Goal: Task Accomplishment & Management: Use online tool/utility

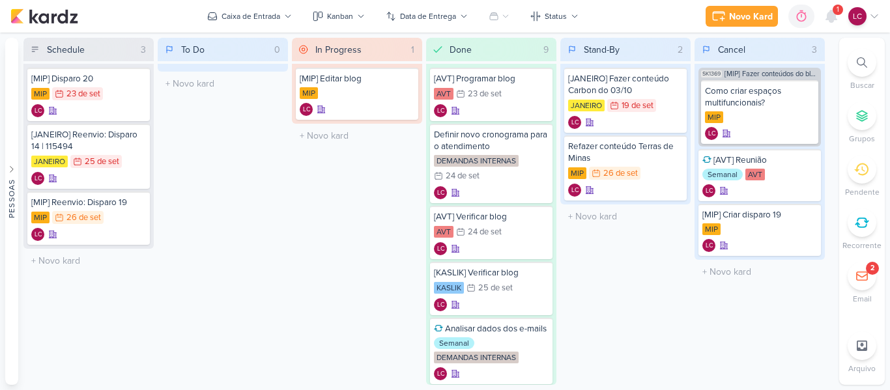
click at [160, 5] on div "Novo Kard Ctrl + k 0h0m Sessão desligada... Hoje 0h0m Semana 0h0m Mês 0h0m" at bounding box center [444, 16] width 869 height 33
click at [836, 21] on icon at bounding box center [832, 16] width 16 height 16
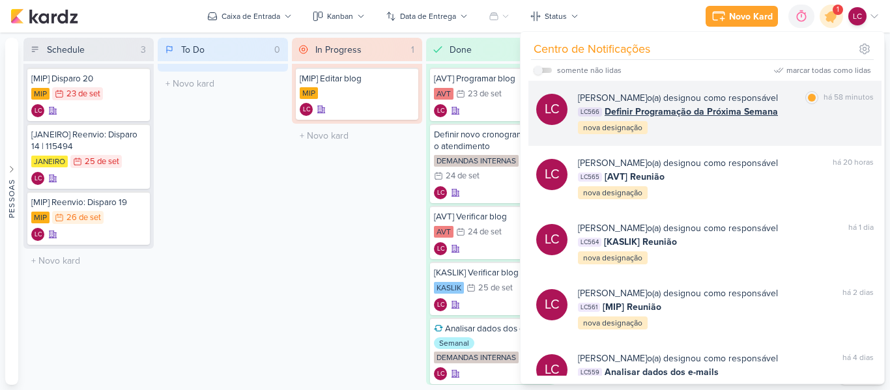
click at [713, 107] on span "Definir Programação da Próxima Semana" at bounding box center [691, 112] width 173 height 14
click at [0, 0] on div at bounding box center [0, 0] width 0 height 0
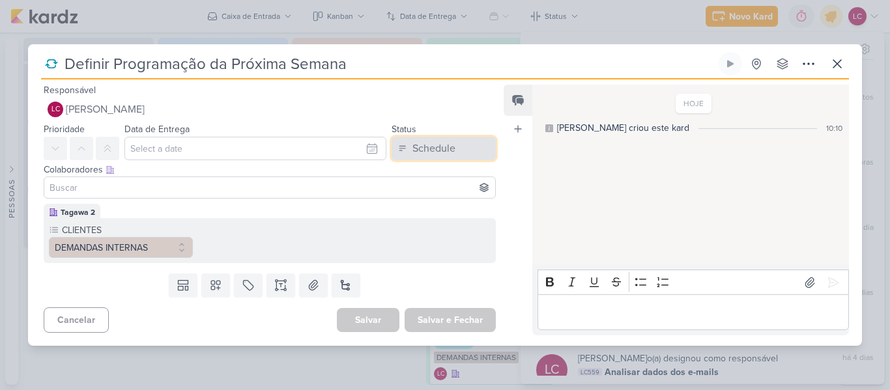
click at [446, 139] on button "Schedule" at bounding box center [444, 148] width 104 height 23
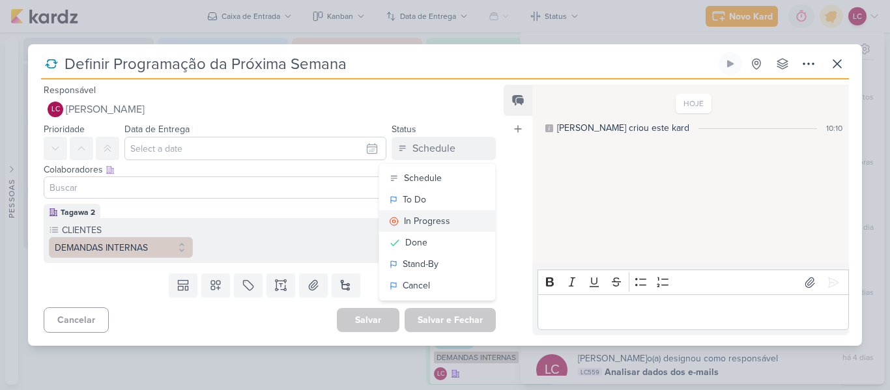
click at [454, 218] on button "In Progress" at bounding box center [437, 221] width 116 height 22
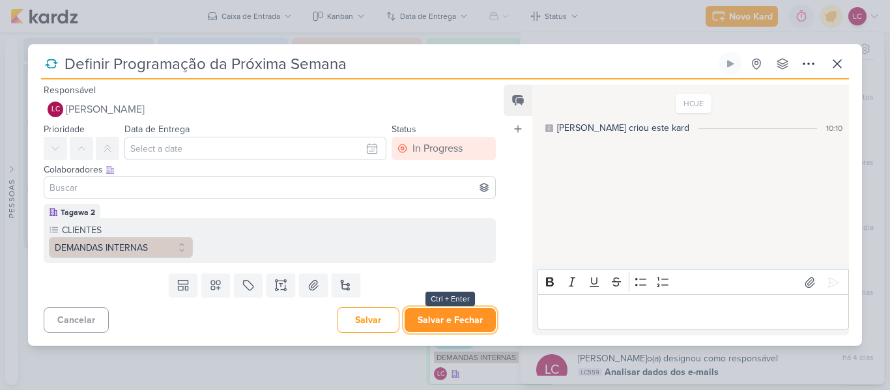
click at [426, 321] on button "Salvar e Fechar" at bounding box center [450, 320] width 91 height 24
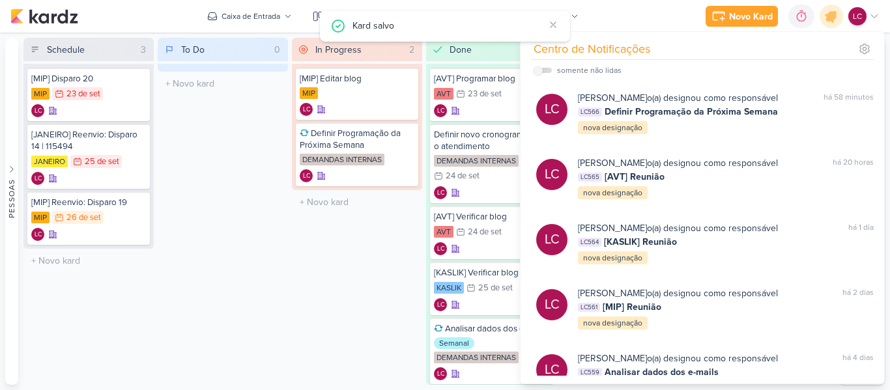
click at [379, 218] on div "In Progress 2 Mover Para Esquerda Mover Para Direita [GEOGRAPHIC_DATA] [MIP] Ed…" at bounding box center [357, 211] width 130 height 347
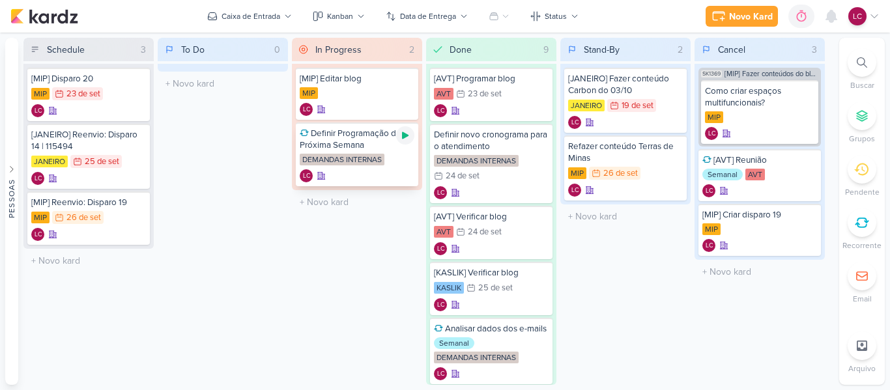
click at [404, 139] on icon at bounding box center [405, 135] width 10 height 10
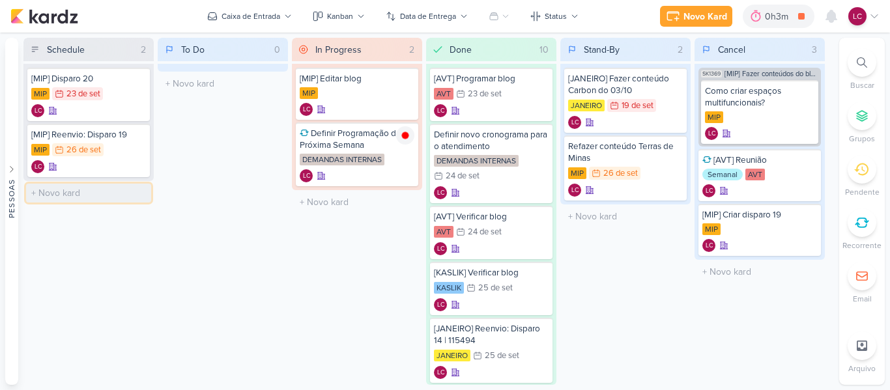
click at [83, 198] on input "text" at bounding box center [88, 193] width 125 height 19
type input "[AVT] Publicar blog"
click at [70, 197] on div "[AVT] Publicar blog LC" at bounding box center [88, 198] width 122 height 36
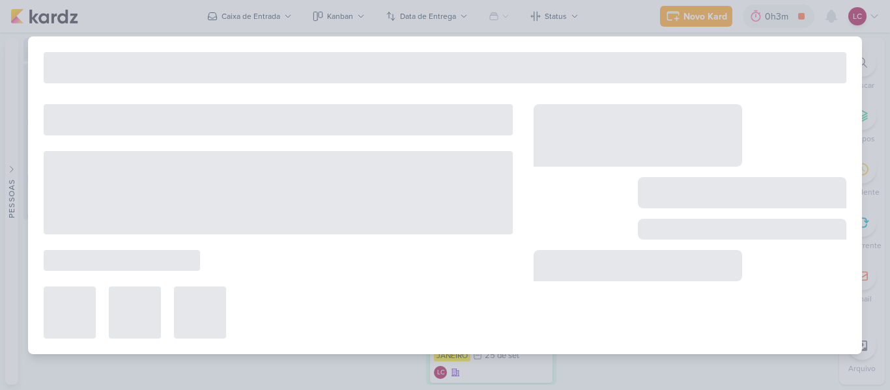
type input "[AVT] Publicar blog"
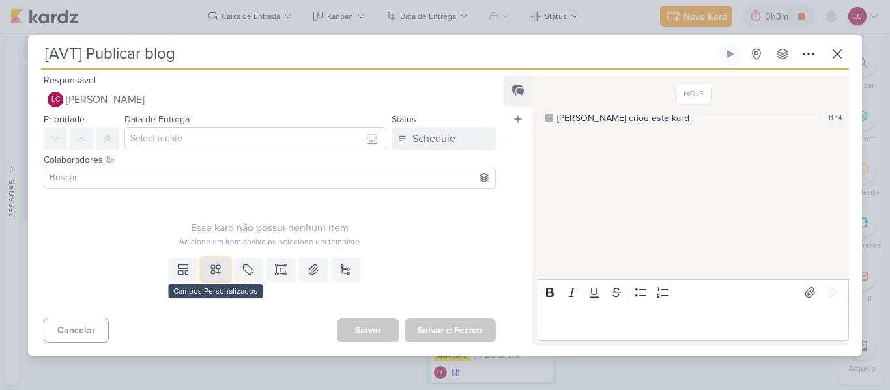
click at [208, 277] on button at bounding box center [215, 269] width 29 height 23
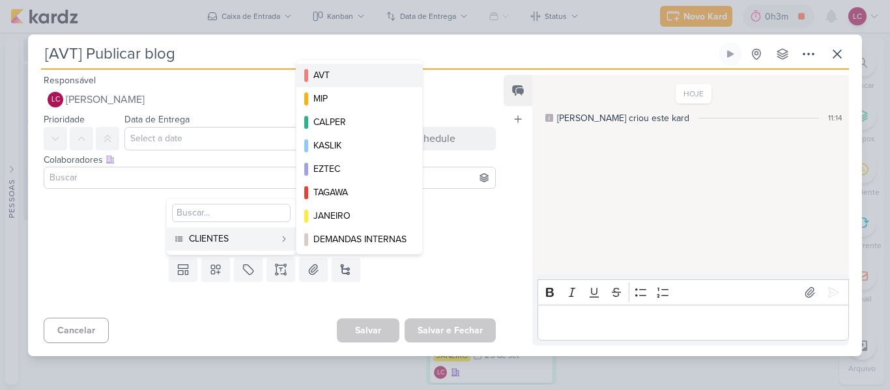
click at [347, 65] on button "AVT" at bounding box center [359, 75] width 126 height 23
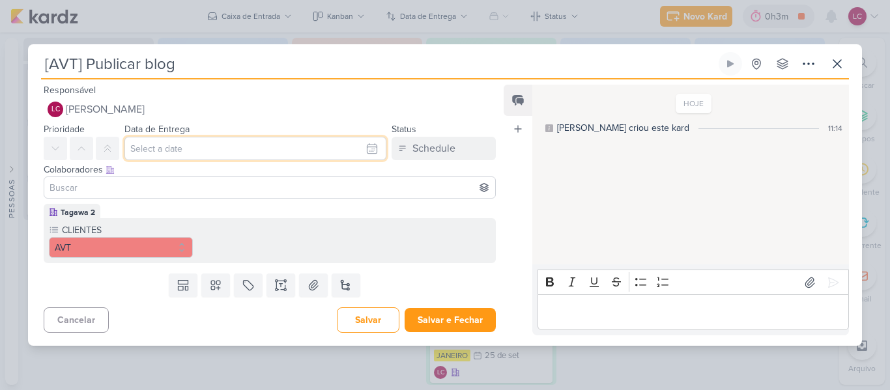
click at [200, 150] on input "text" at bounding box center [255, 148] width 262 height 23
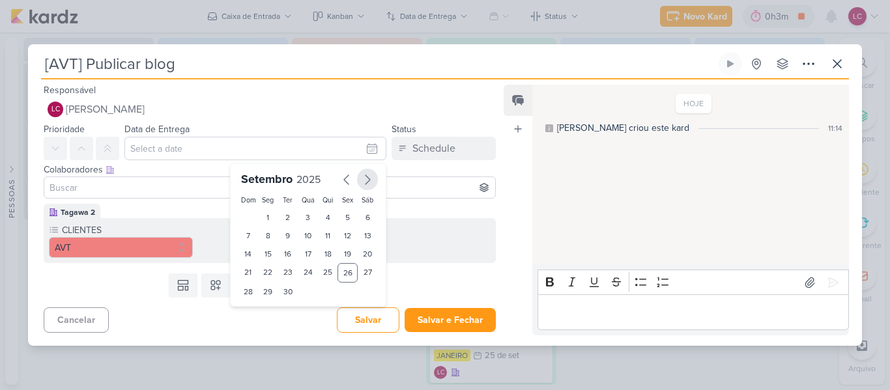
click at [360, 177] on icon "button" at bounding box center [368, 180] width 16 height 16
click at [303, 210] on div "1" at bounding box center [308, 217] width 20 height 18
type input "[DATE] 23:59"
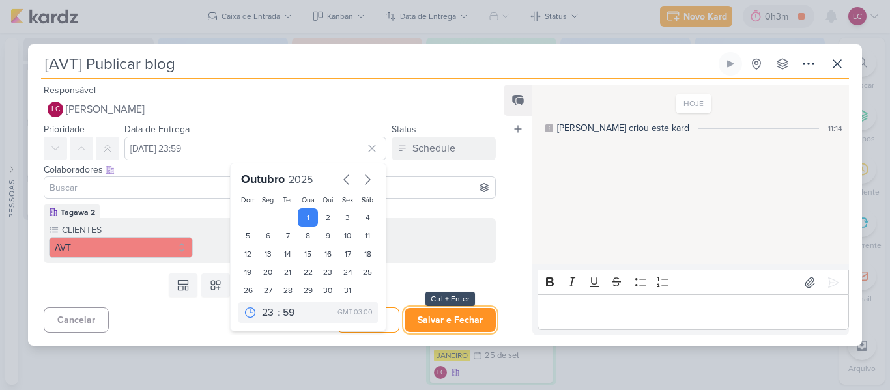
click at [437, 323] on button "Salvar e Fechar" at bounding box center [450, 320] width 91 height 24
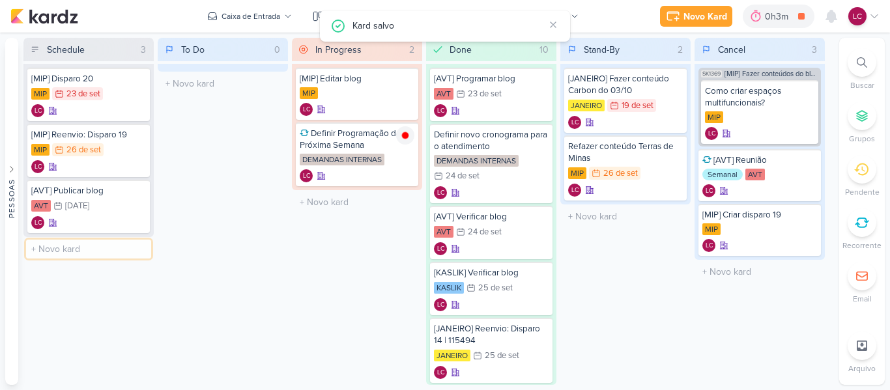
click at [66, 246] on input "text" at bounding box center [88, 249] width 125 height 19
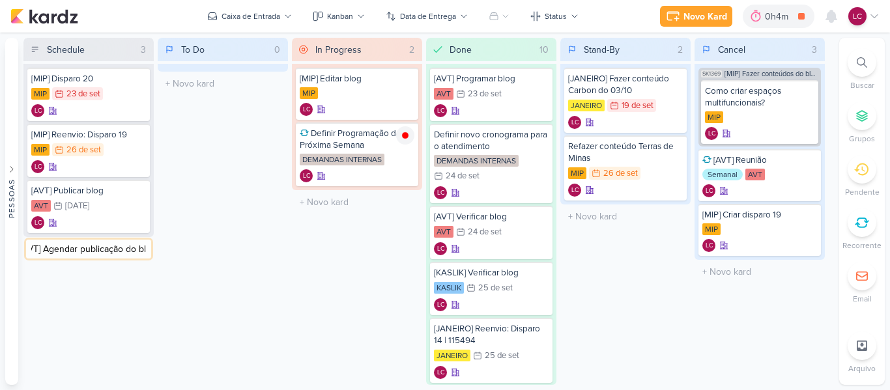
type input "[AVT] Agendar publicação do blog"
click at [80, 259] on div "[AVT] Agendar publicação do blog" at bounding box center [88, 252] width 115 height 23
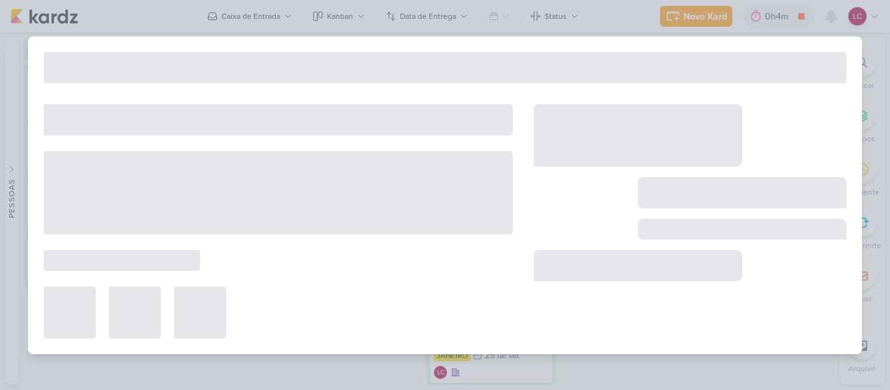
type input "[AVT] Agendar publicação do blog"
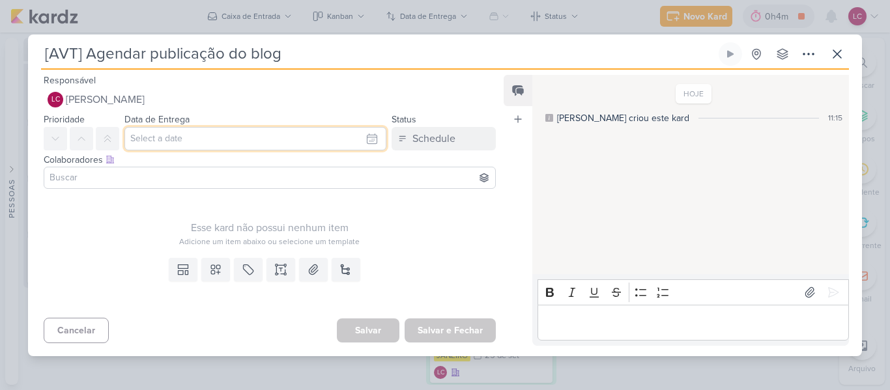
click at [231, 143] on input "text" at bounding box center [255, 138] width 262 height 23
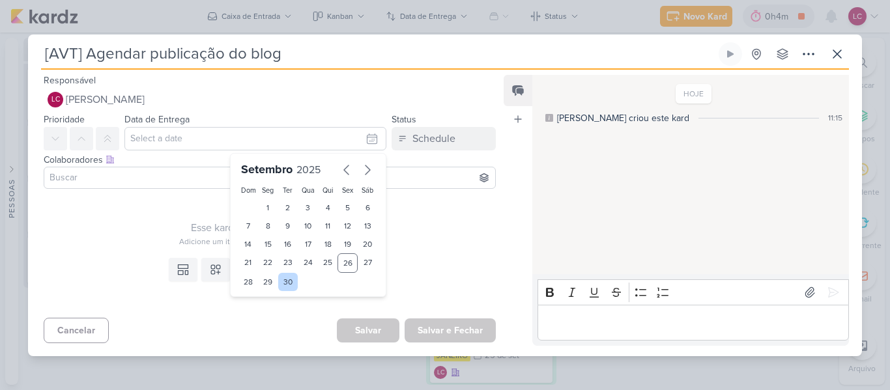
click at [288, 281] on div "30" at bounding box center [288, 282] width 20 height 18
type input "[DATE] 23:59"
click at [185, 267] on icon at bounding box center [183, 267] width 10 height 4
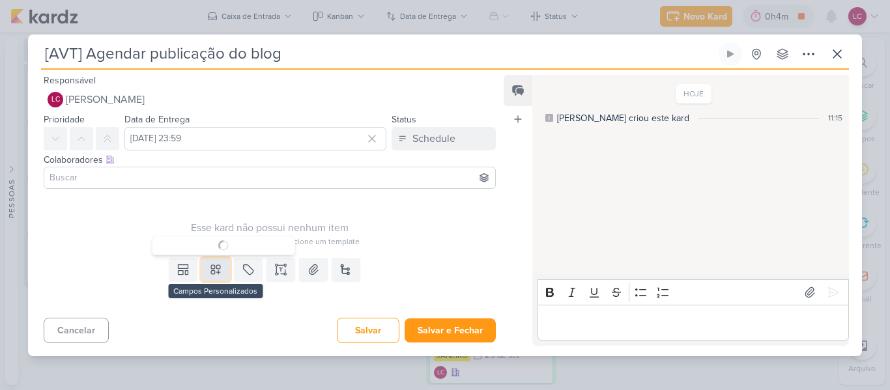
click at [209, 275] on icon at bounding box center [215, 269] width 13 height 13
click at [104, 246] on div "Adicione um item abaixo ou selecione um template" at bounding box center [270, 242] width 452 height 12
click at [219, 278] on button at bounding box center [215, 269] width 29 height 23
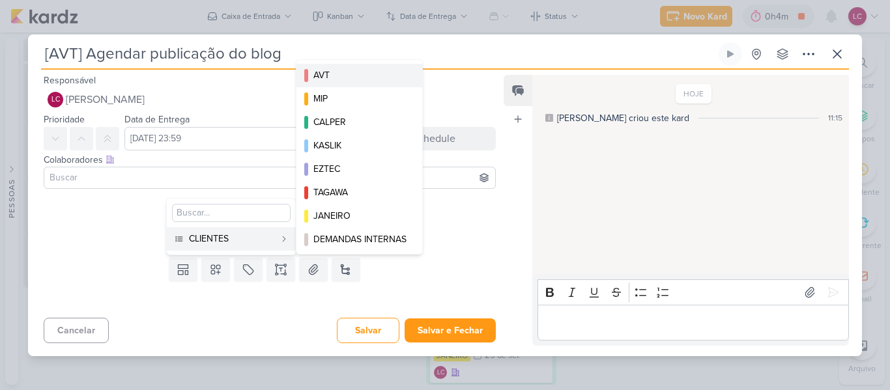
click at [331, 74] on div "AVT" at bounding box center [359, 75] width 93 height 14
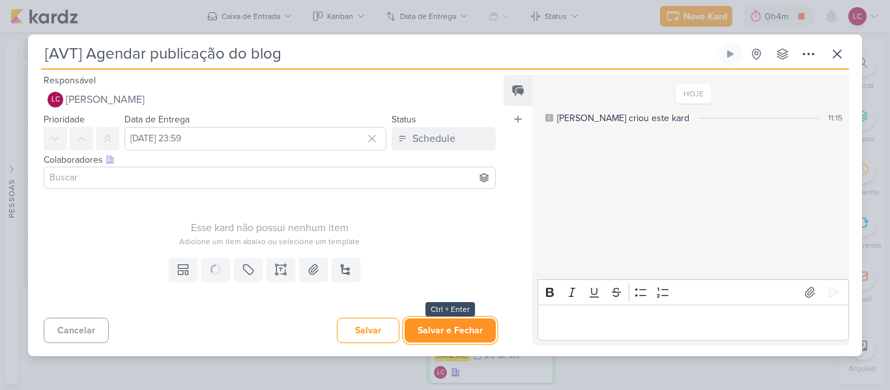
click at [448, 328] on button "Salvar e Fechar" at bounding box center [450, 331] width 91 height 24
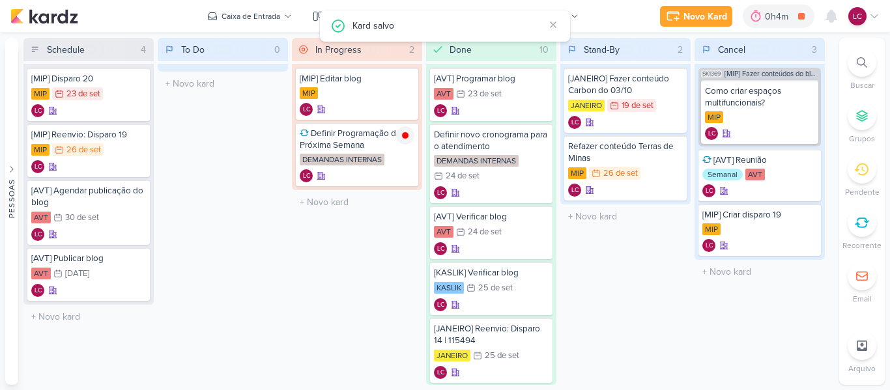
click at [266, 237] on div "To Do 0 Mover Para Esquerda Mover Para Direita [GEOGRAPHIC_DATA] O título do ka…" at bounding box center [223, 211] width 130 height 347
click at [98, 91] on div "23 de set" at bounding box center [83, 94] width 34 height 8
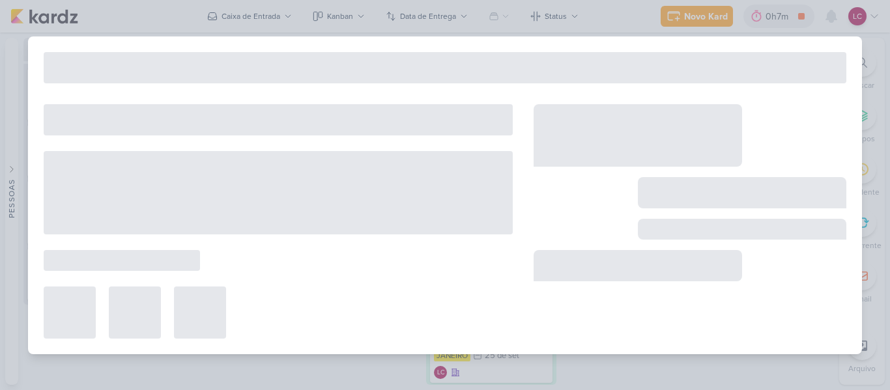
type input "[MIP] Disparo 20"
type input "23 de setembro de 2025 às 23:59"
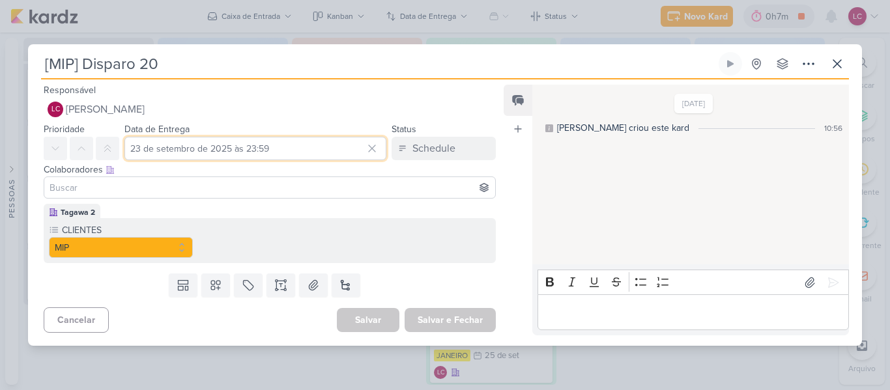
click at [209, 143] on input "23 de setembro de 2025 às 23:59" at bounding box center [255, 148] width 262 height 23
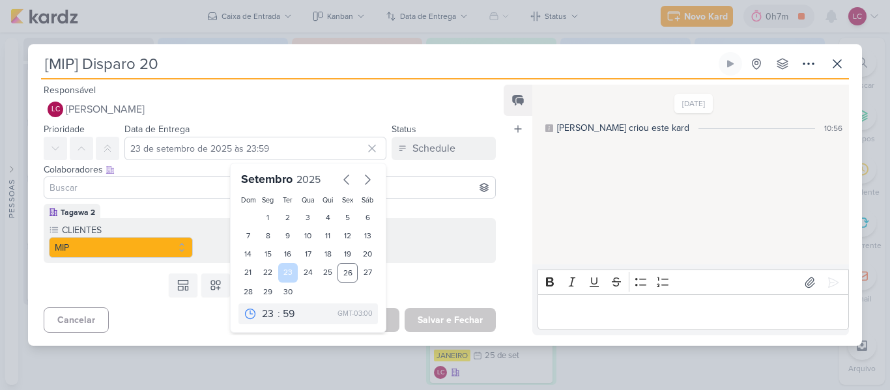
click at [278, 280] on div "23" at bounding box center [288, 273] width 20 height 20
click at [279, 285] on div "30" at bounding box center [288, 292] width 20 height 18
type input "[DATE] 23:59"
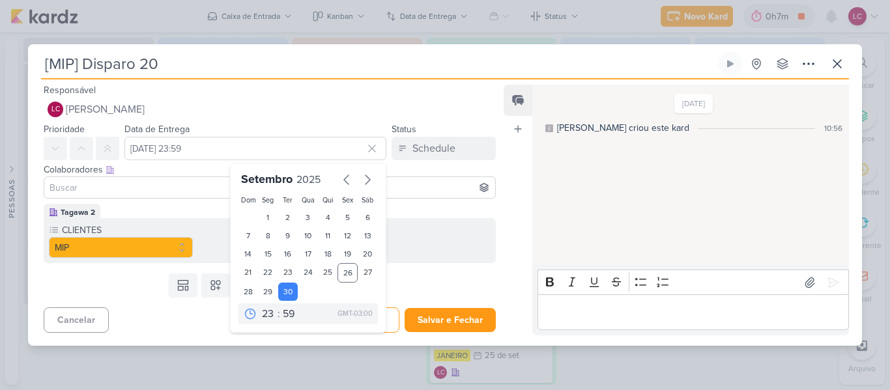
click at [331, 313] on div "00 01 02 03 04 05 06 07 08 09 10 11 12 13 14 15 16 17 18 19 20 21 22 23 : 00 05…" at bounding box center [307, 314] width 139 height 21
click at [467, 323] on button "Salvar e Fechar" at bounding box center [450, 320] width 91 height 24
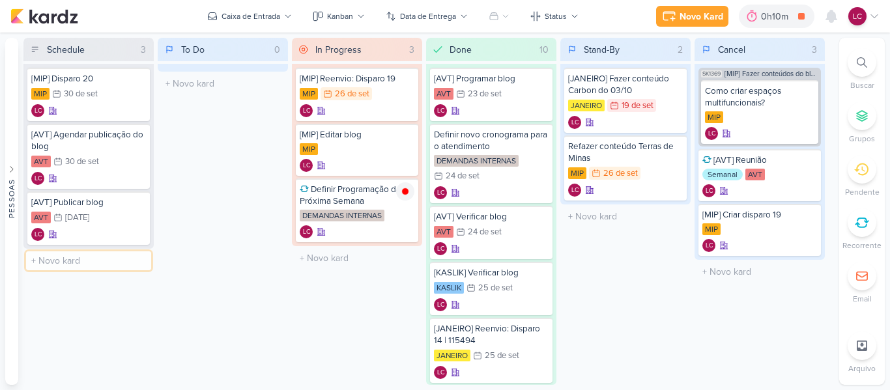
click at [27, 259] on input "text" at bounding box center [88, 260] width 125 height 19
type input "[MIP Redesign 01"
click at [81, 265] on div "[MIP Redesign 01 LC" at bounding box center [88, 266] width 122 height 36
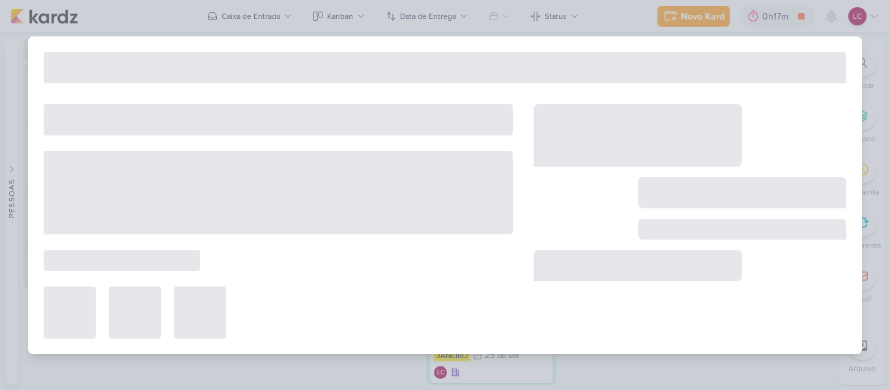
type input "[MIP Redesign 01"
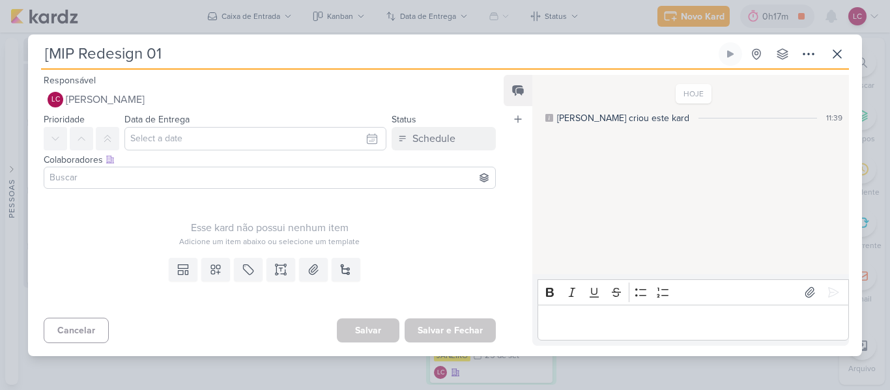
click at [76, 62] on input "[MIP Redesign 01" at bounding box center [378, 53] width 675 height 23
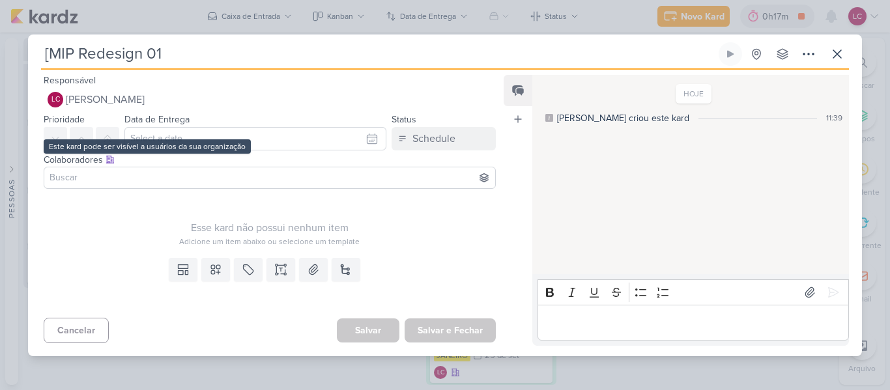
type input "[MIP] Redesign 01"
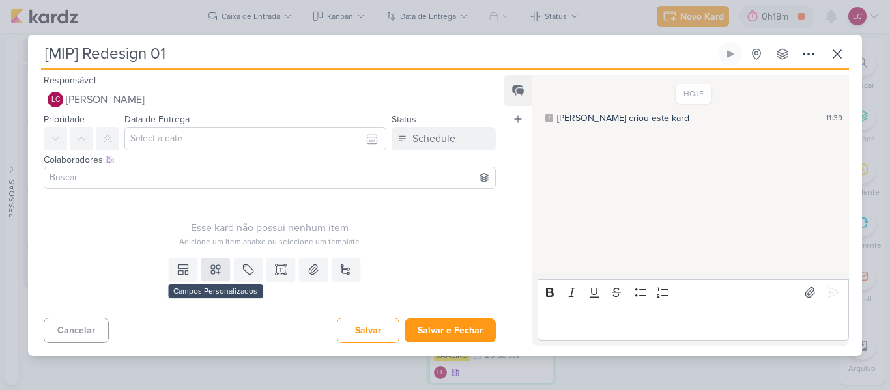
type input "[MIP] Redesign 01"
click at [209, 266] on icon at bounding box center [215, 269] width 13 height 13
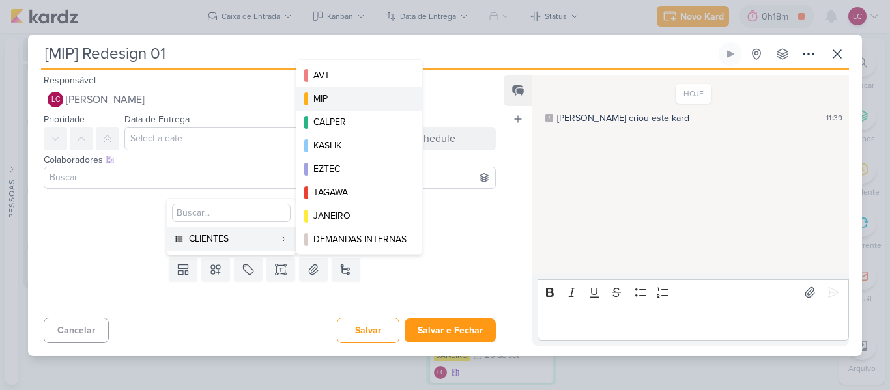
click at [339, 105] on div "MIP" at bounding box center [359, 99] width 93 height 14
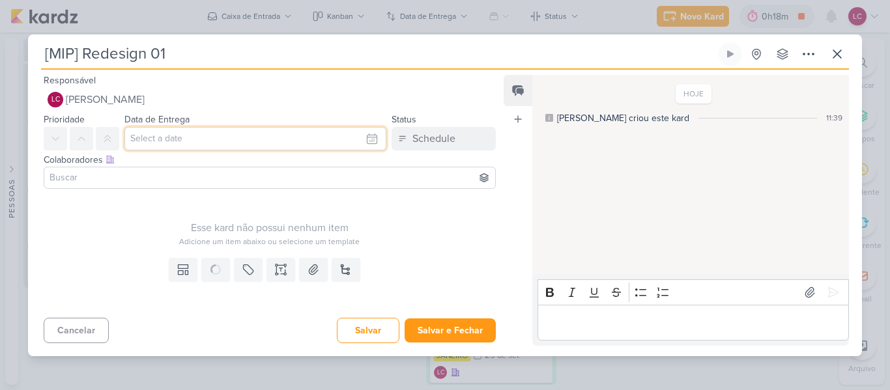
click at [248, 150] on input "text" at bounding box center [255, 138] width 262 height 23
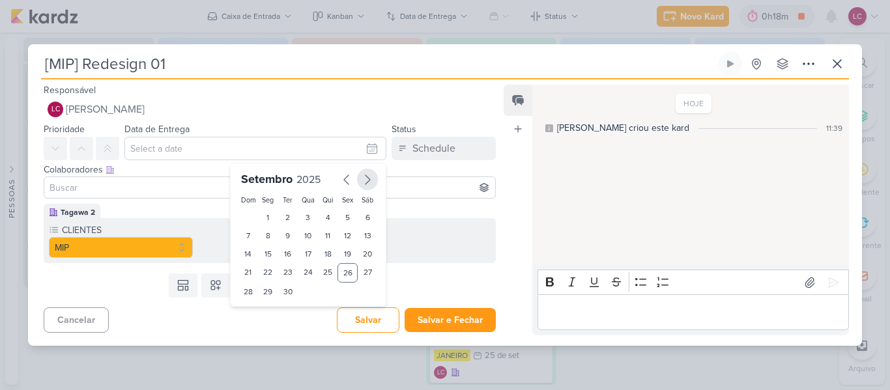
click at [362, 184] on icon "button" at bounding box center [368, 180] width 16 height 16
click at [337, 215] on div "3" at bounding box center [347, 217] width 20 height 18
type input "[DATE] 23:59"
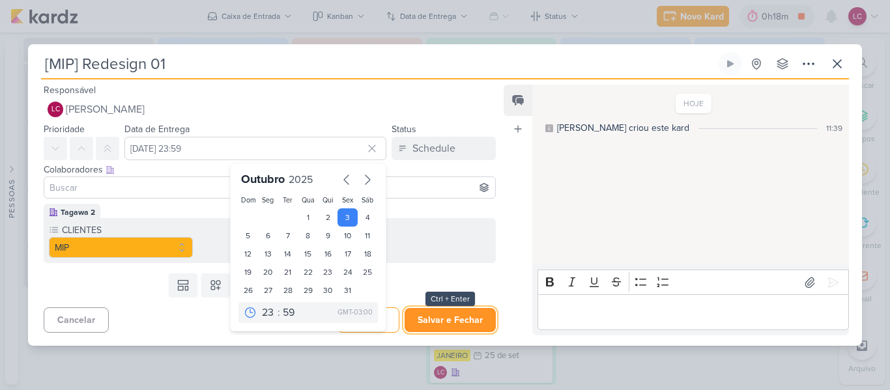
click at [431, 315] on button "Salvar e Fechar" at bounding box center [450, 320] width 91 height 24
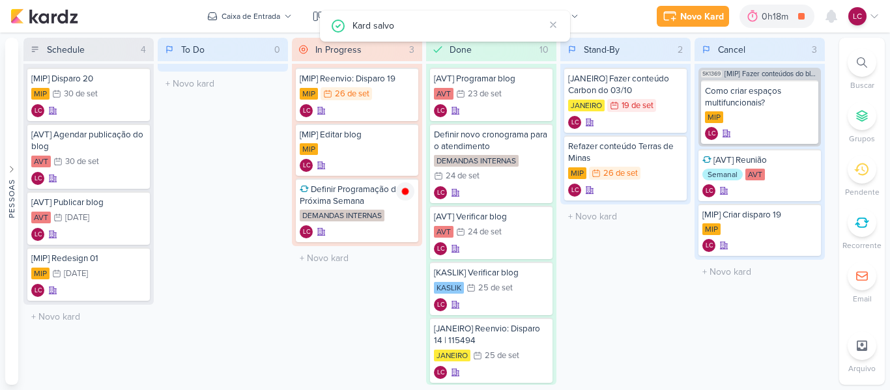
click at [253, 210] on div "To Do 0 Mover Para Esquerda Mover Para Direita [GEOGRAPHIC_DATA] O título do ka…" at bounding box center [223, 211] width 130 height 347
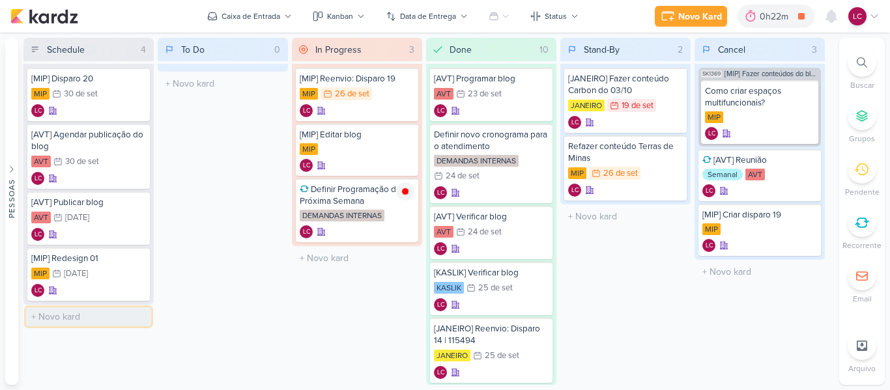
click at [72, 325] on input "text" at bounding box center [88, 317] width 125 height 19
type input "[JANEIRO] Disparo 15"
click at [220, 302] on div "To Do 0 Mover Para Esquerda Mover Para Direita [GEOGRAPHIC_DATA] O título do ka…" at bounding box center [223, 211] width 130 height 347
click at [108, 325] on input "[JANEIRO] Disparo 15" at bounding box center [88, 317] width 125 height 19
click at [85, 325] on div "LC" at bounding box center [88, 329] width 115 height 13
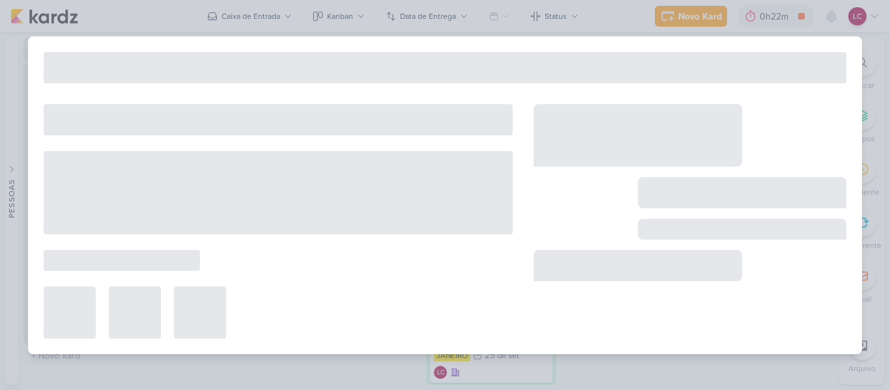
type input "[JANEIRO] Disparo 15"
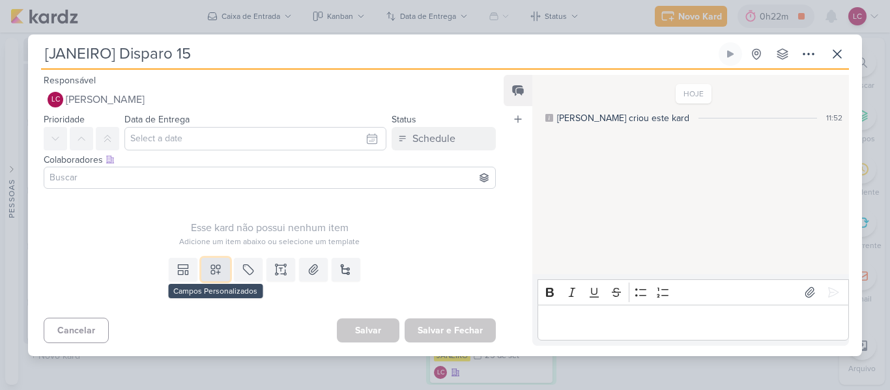
click at [220, 276] on button at bounding box center [215, 269] width 29 height 23
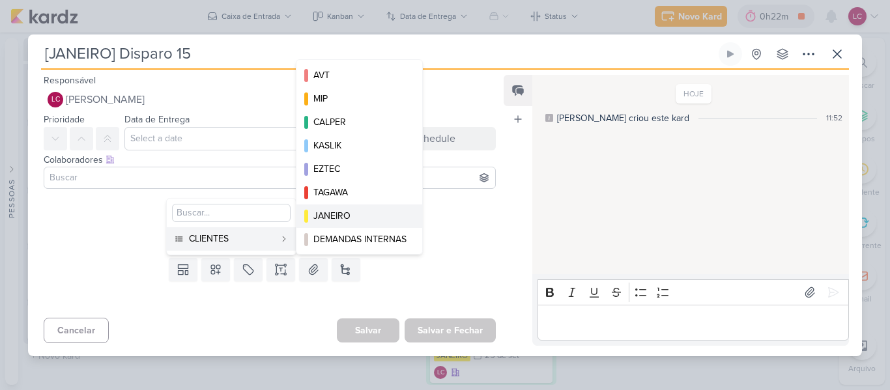
click at [351, 211] on div "JANEIRO" at bounding box center [359, 216] width 93 height 14
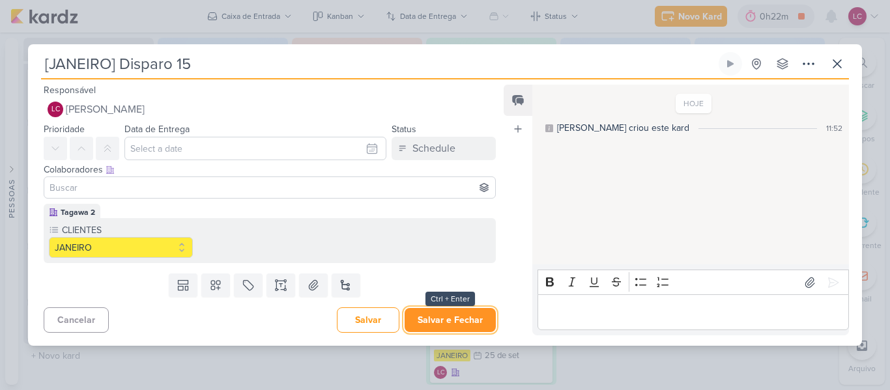
click at [423, 321] on button "Salvar e Fechar" at bounding box center [450, 320] width 91 height 24
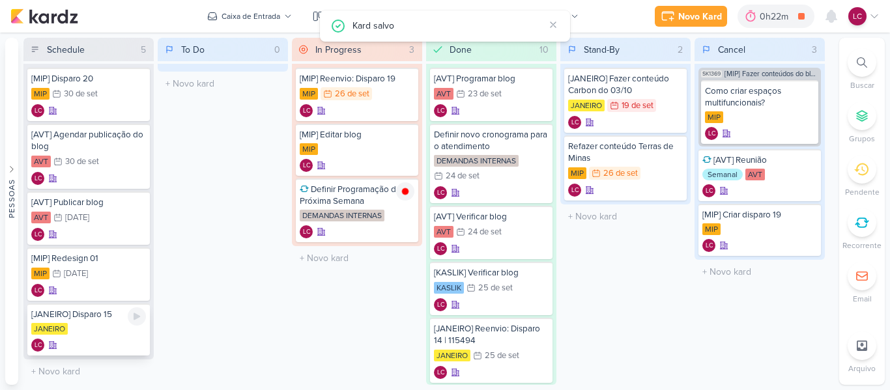
click at [106, 330] on div "JANEIRO" at bounding box center [88, 329] width 115 height 13
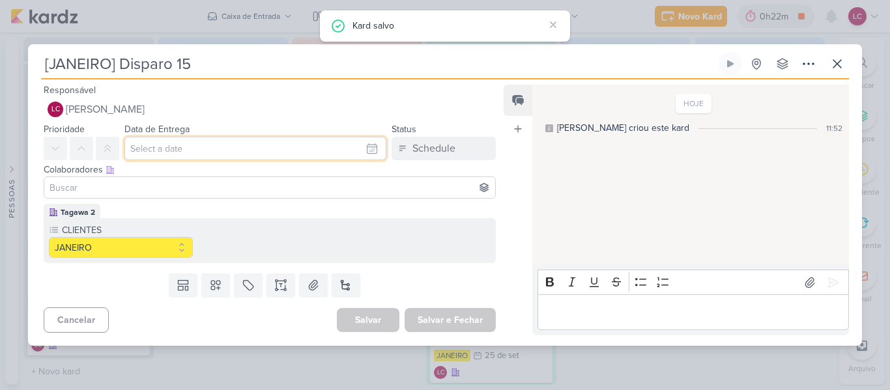
click at [197, 153] on input "text" at bounding box center [255, 148] width 262 height 23
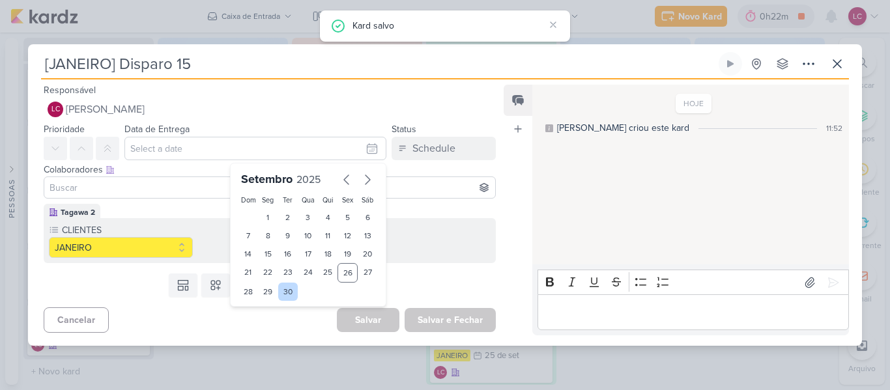
click at [286, 285] on div "30" at bounding box center [288, 292] width 20 height 18
type input "[DATE] 23:59"
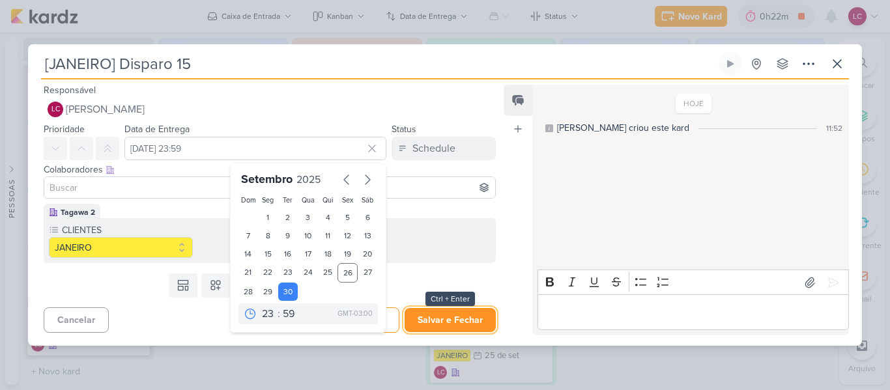
click at [429, 317] on button "Salvar e Fechar" at bounding box center [450, 320] width 91 height 24
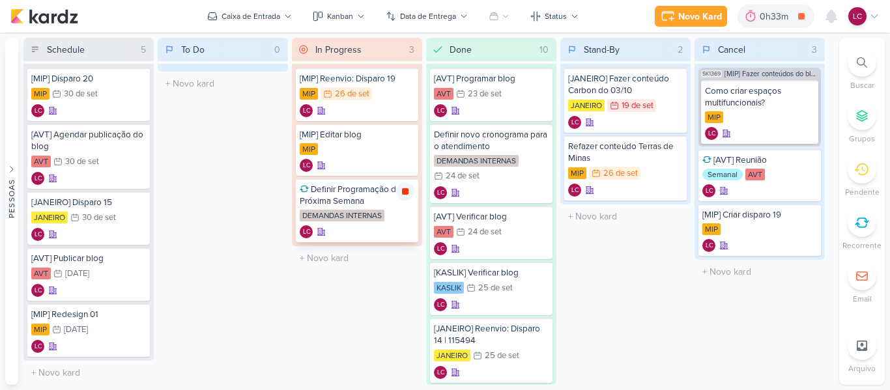
click at [403, 196] on icon at bounding box center [405, 191] width 10 height 10
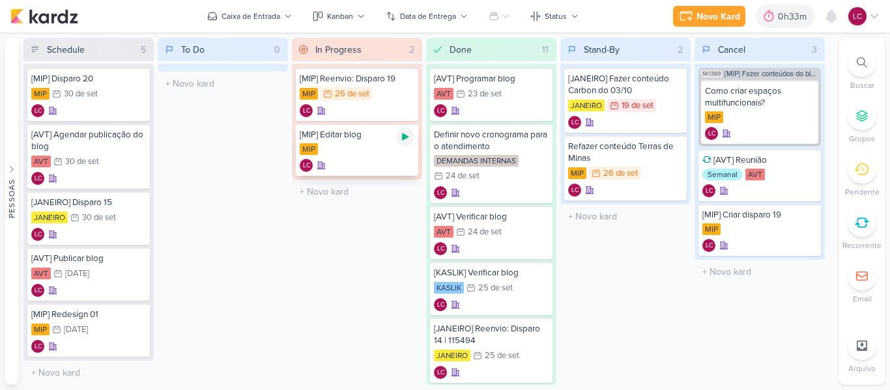
click at [401, 130] on div at bounding box center [405, 137] width 18 height 18
